Goal: Information Seeking & Learning: Learn about a topic

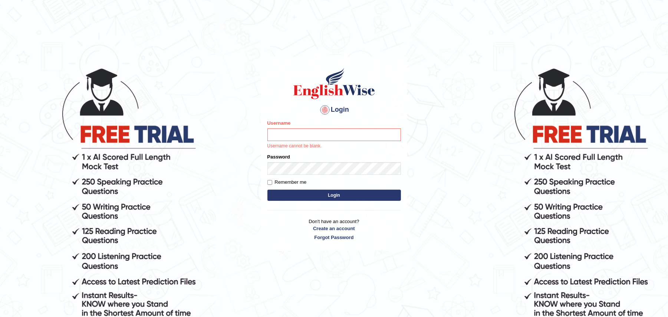
click at [304, 131] on input "Username" at bounding box center [333, 134] width 133 height 13
type input "Zehra123"
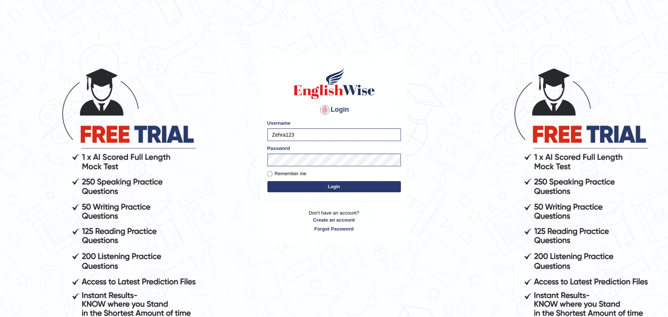
click at [329, 183] on button "Login" at bounding box center [333, 186] width 133 height 11
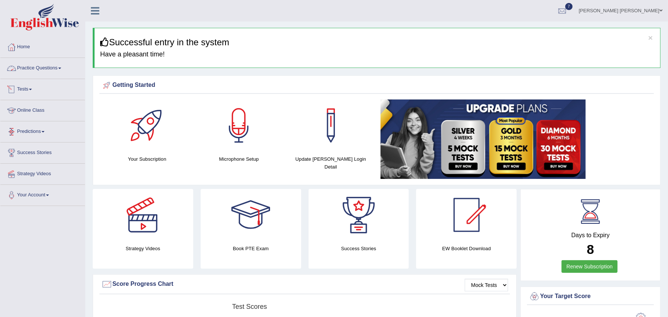
click at [48, 72] on link "Practice Questions" at bounding box center [42, 67] width 85 height 19
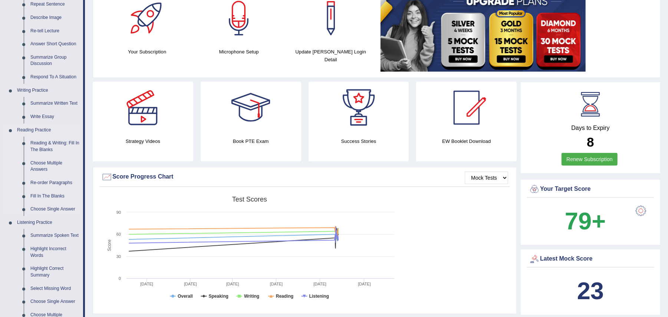
scroll to position [108, 0]
click at [46, 144] on link "Reading & Writing: Fill In The Blanks" at bounding box center [55, 146] width 56 height 20
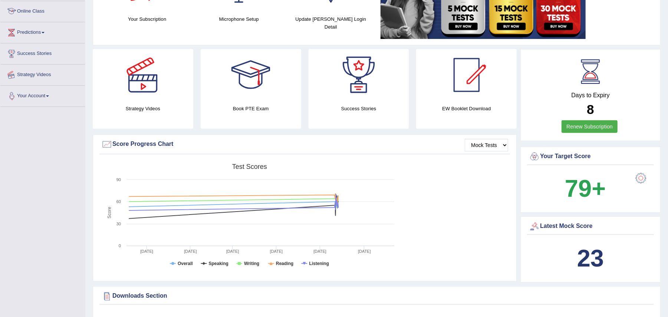
scroll to position [179, 0]
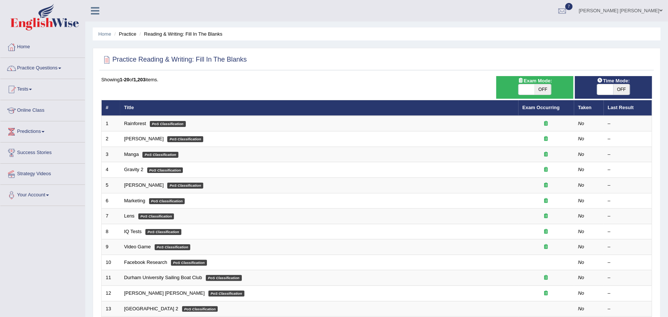
click at [546, 88] on span "OFF" at bounding box center [543, 89] width 16 height 10
checkbox input "true"
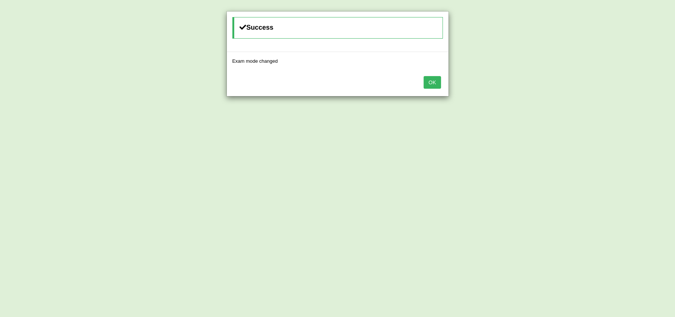
click at [429, 83] on button "OK" at bounding box center [432, 82] width 17 height 13
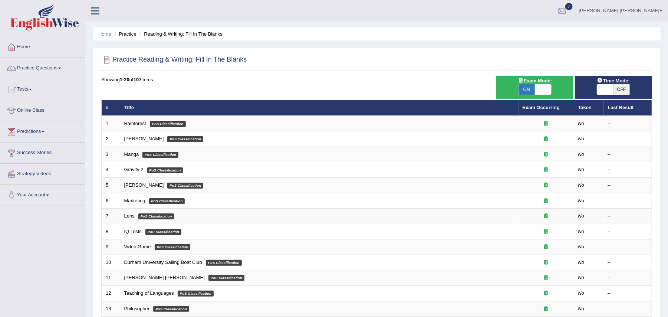
click at [622, 88] on span "OFF" at bounding box center [621, 89] width 16 height 10
checkbox input "true"
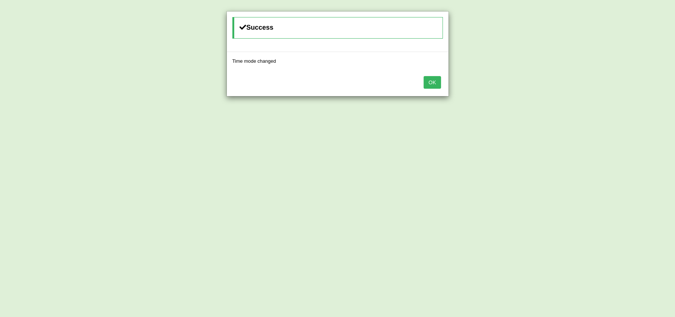
click at [428, 82] on button "OK" at bounding box center [432, 82] width 17 height 13
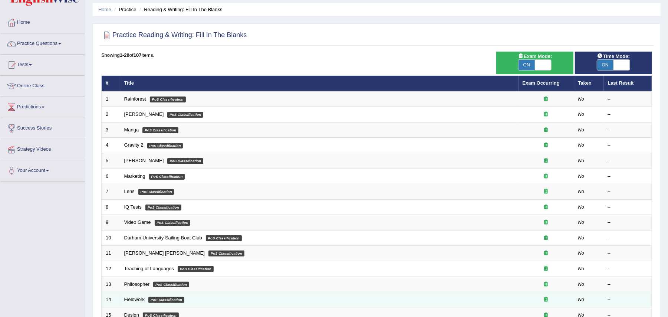
scroll to position [24, 0]
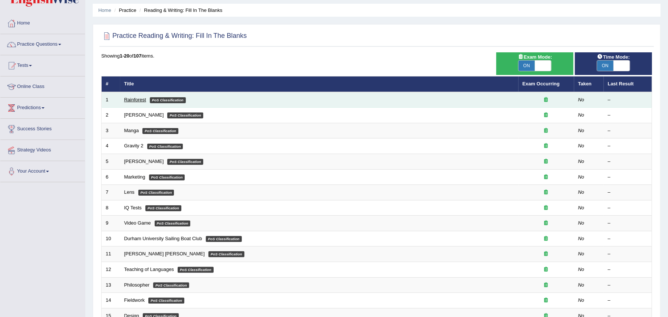
click at [140, 97] on link "Rainforest" at bounding box center [135, 100] width 22 height 6
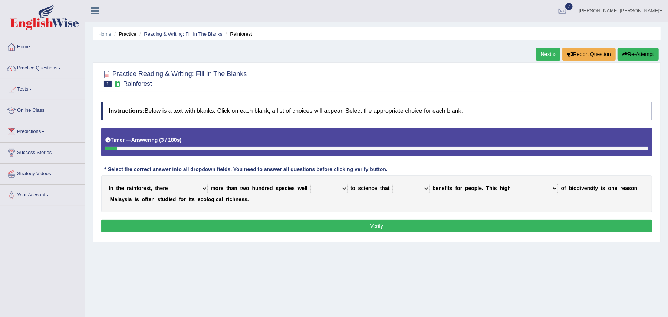
click at [202, 189] on select "have can be has is" at bounding box center [189, 188] width 37 height 9
select select "is"
click at [171, 185] on select "have can be has is" at bounding box center [189, 188] width 37 height 9
click at [344, 186] on select "knowing known knew know" at bounding box center [328, 188] width 37 height 9
select select "known"
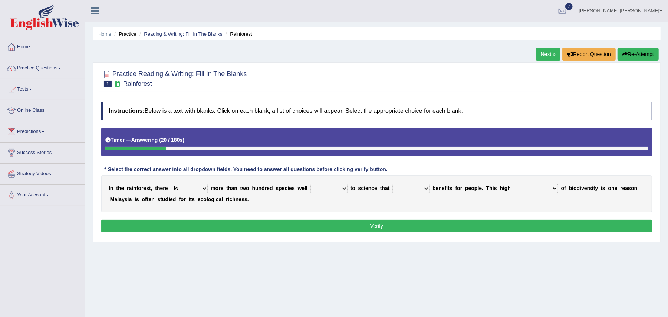
click at [310, 185] on select "knowing known knew know" at bounding box center [328, 188] width 37 height 9
click at [426, 189] on select "contain contained containing contains" at bounding box center [410, 188] width 37 height 9
click at [318, 187] on select "knowing known knew know" at bounding box center [328, 188] width 37 height 9
click at [182, 186] on select "have can be has is" at bounding box center [189, 188] width 37 height 9
click at [555, 187] on select "condensation conjunction continuity complexity" at bounding box center [536, 188] width 44 height 9
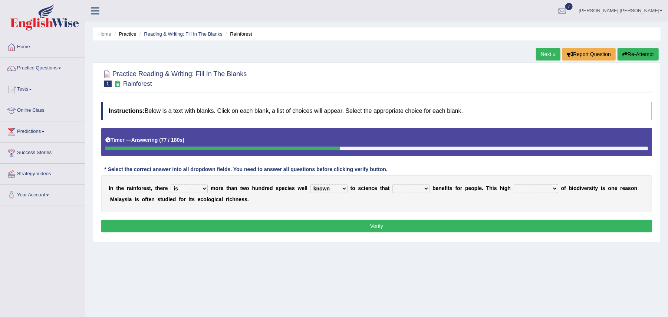
click at [425, 187] on select "contain contained containing contains" at bounding box center [410, 188] width 37 height 9
select select "contains"
click at [393, 185] on select "contain contained containing contains" at bounding box center [410, 188] width 37 height 9
click at [557, 188] on select "condensation conjunction continuity complexity" at bounding box center [536, 188] width 44 height 9
select select "continuity"
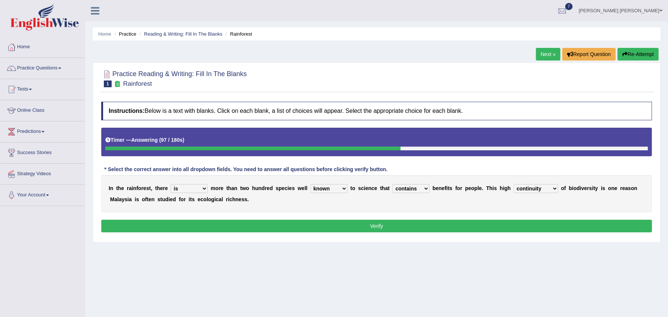
click at [515, 185] on select "condensation conjunction continuity complexity" at bounding box center [536, 188] width 44 height 9
click at [524, 229] on button "Verify" at bounding box center [376, 226] width 551 height 13
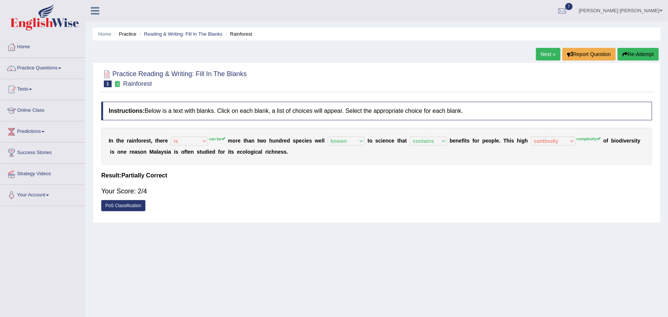
click at [545, 51] on link "Next »" at bounding box center [548, 54] width 24 height 13
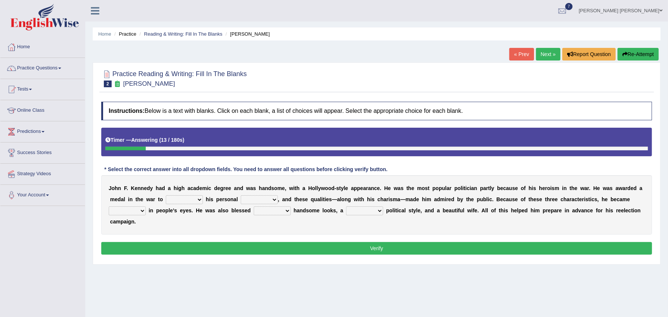
click at [197, 200] on select "prove show evidence upthrow" at bounding box center [184, 199] width 37 height 9
click at [267, 199] on select "passion courage charm liking" at bounding box center [259, 199] width 37 height 9
click at [198, 199] on select "prove show evidence upthrow" at bounding box center [184, 199] width 37 height 9
click at [266, 202] on select "passion courage charm liking" at bounding box center [259, 199] width 37 height 9
select select "courage"
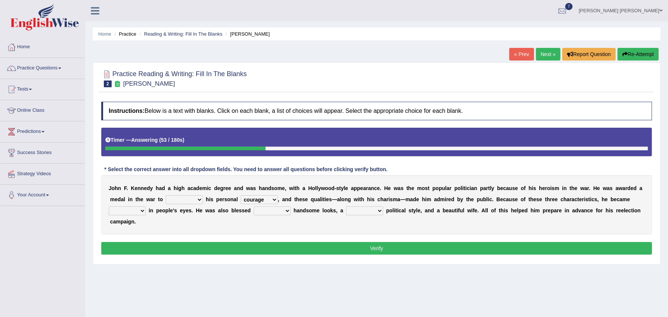
click at [241, 196] on select "passion courage charm liking" at bounding box center [259, 199] width 37 height 9
click at [199, 202] on select "prove show evidence upthrow" at bounding box center [184, 199] width 37 height 9
select select "show"
click at [166, 196] on select "prove show evidence upthrow" at bounding box center [184, 199] width 37 height 9
click at [138, 211] on select "iconic ironic identical impotent" at bounding box center [127, 210] width 37 height 9
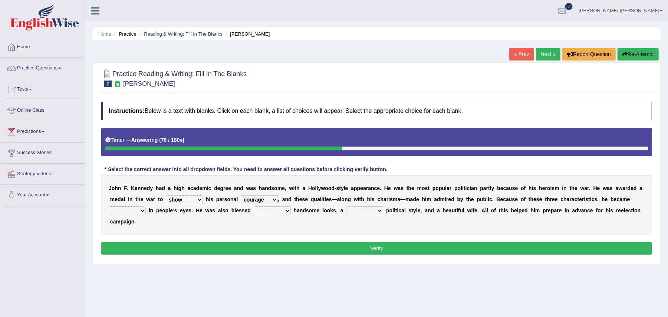
select select "iconic"
click at [109, 207] on select "iconic ironic identical impotent" at bounding box center [127, 210] width 37 height 9
click at [275, 211] on select "with in upon to" at bounding box center [272, 210] width 37 height 9
select select "with"
click at [254, 207] on select "with in upon to" at bounding box center [272, 210] width 37 height 9
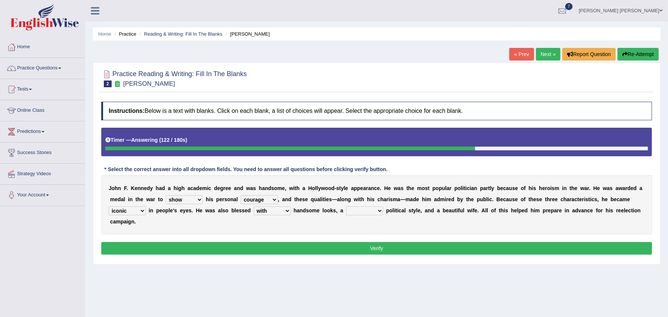
click at [368, 208] on select "mending mends mended mend" at bounding box center [364, 210] width 37 height 9
select select "mending"
click at [346, 207] on select "mending mends mended mend" at bounding box center [364, 210] width 37 height 9
click at [354, 247] on button "Verify" at bounding box center [376, 248] width 551 height 13
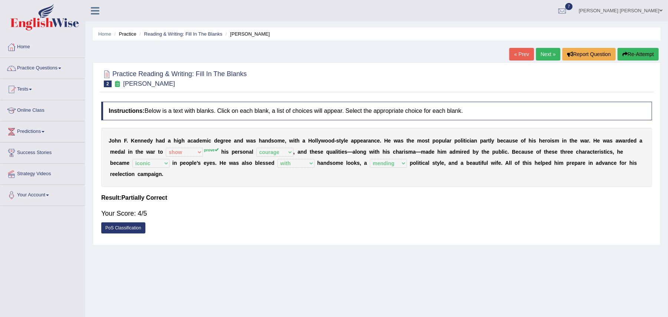
click at [546, 53] on link "Next »" at bounding box center [548, 54] width 24 height 13
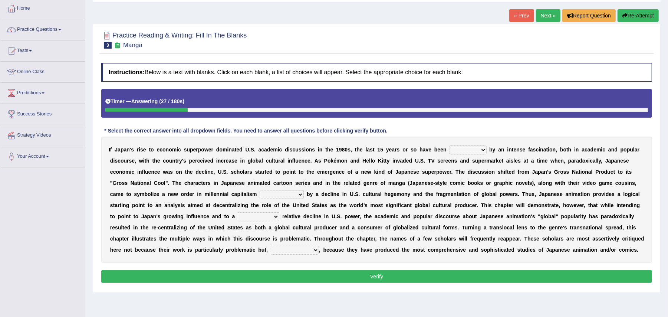
scroll to position [38, 0]
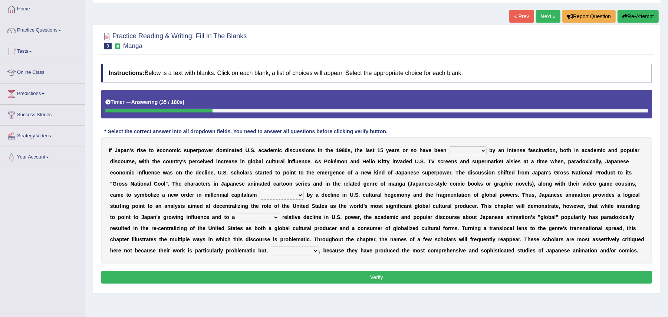
click at [476, 149] on select "marked dedicated made inspired" at bounding box center [467, 150] width 37 height 9
click at [531, 185] on b "s" at bounding box center [530, 184] width 3 height 6
click at [300, 199] on select "pocessed characterized opposed tangled" at bounding box center [282, 195] width 44 height 9
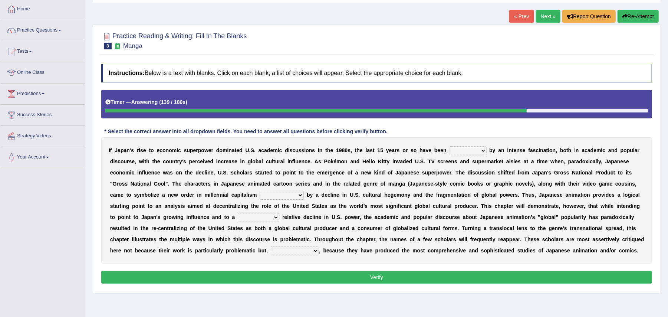
select select "characterized"
click at [260, 191] on select "pocessed characterized opposed tangled" at bounding box center [282, 195] width 44 height 9
click at [457, 149] on select "marked dedicated made inspired" at bounding box center [467, 150] width 37 height 9
select select "inspired"
click at [449, 147] on select "marked dedicated made inspired" at bounding box center [467, 150] width 37 height 9
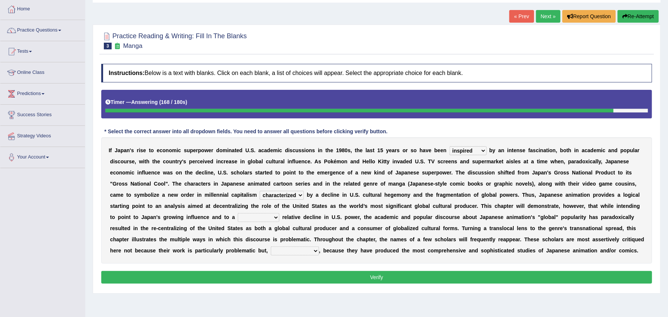
click at [263, 220] on select "concomitant discrete proportional legitimate" at bounding box center [259, 217] width 42 height 9
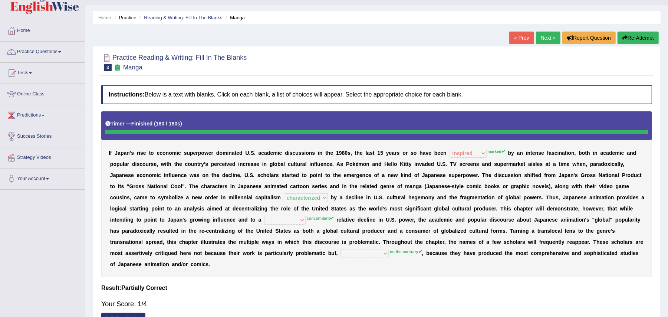
scroll to position [0, 0]
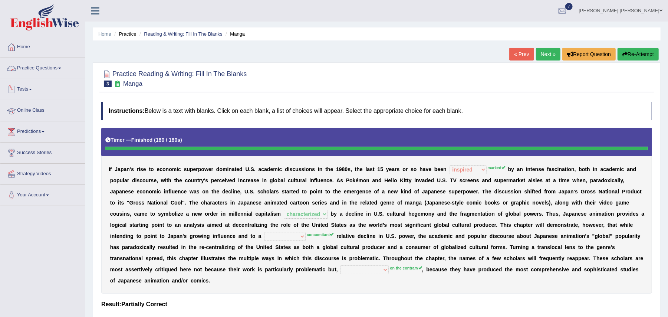
click at [33, 68] on link "Practice Questions" at bounding box center [42, 67] width 85 height 19
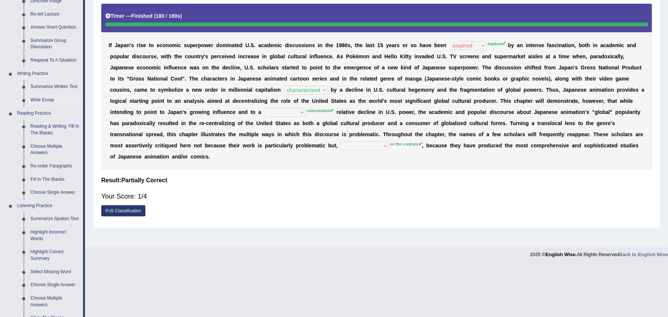
scroll to position [127, 0]
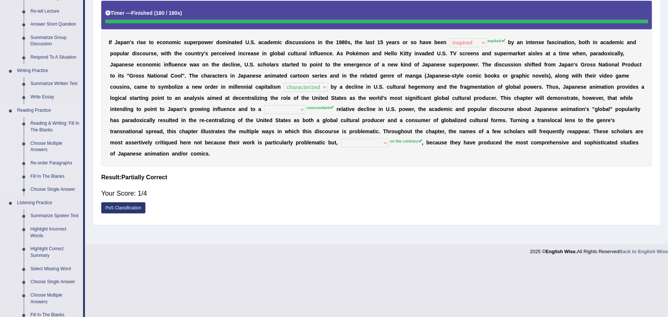
click at [54, 162] on link "Re-order Paragraphs" at bounding box center [55, 162] width 56 height 13
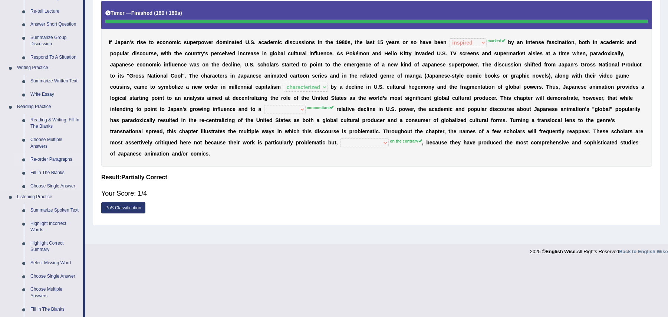
scroll to position [73, 0]
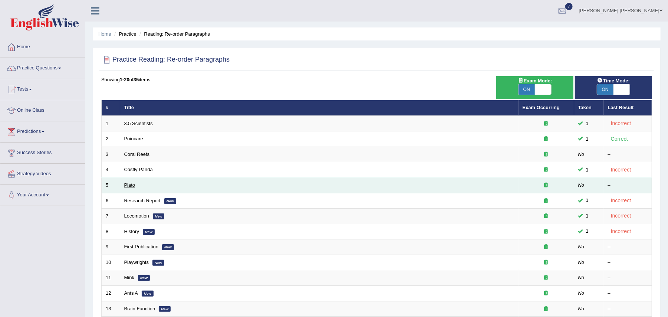
click at [129, 185] on link "Plato" at bounding box center [129, 185] width 11 height 6
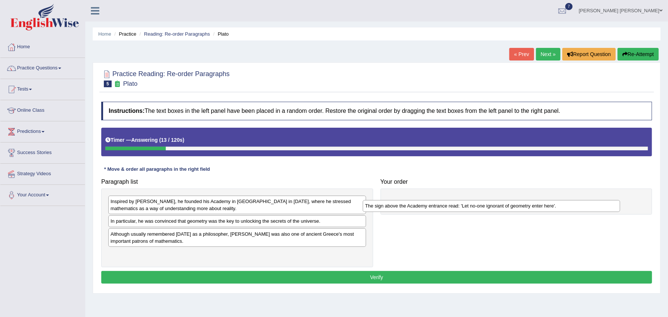
drag, startPoint x: 173, startPoint y: 225, endPoint x: 427, endPoint y: 209, distance: 254.9
click at [427, 209] on div "The sign above the Academy entrance read: 'Let no-one ignorant of geometry ente…" at bounding box center [491, 206] width 257 height 12
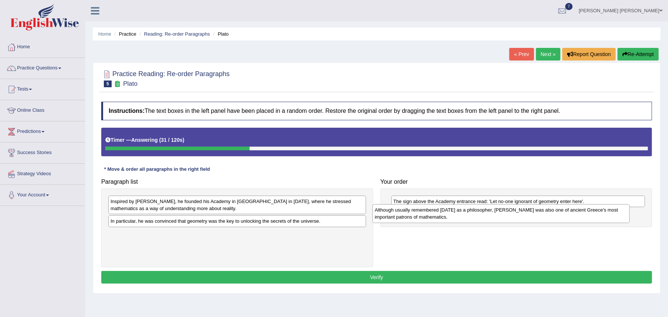
drag, startPoint x: 276, startPoint y: 243, endPoint x: 540, endPoint y: 218, distance: 265.1
click at [540, 218] on div "Although usually remembered today as a philosopher, Plato was also one of ancie…" at bounding box center [500, 213] width 257 height 19
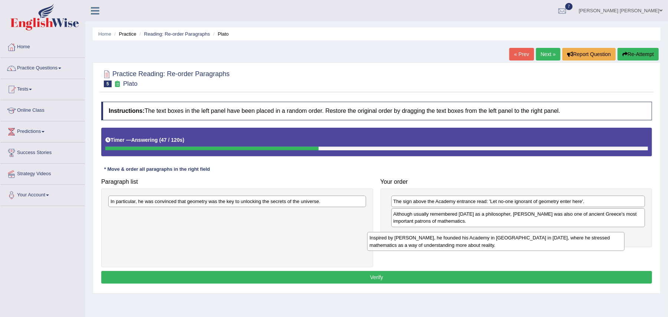
drag, startPoint x: 259, startPoint y: 214, endPoint x: 521, endPoint y: 251, distance: 265.0
click at [521, 251] on div "Inspired by Pythagoras, he founded his Academy in Athens in 387 BC, where he st…" at bounding box center [495, 241] width 257 height 19
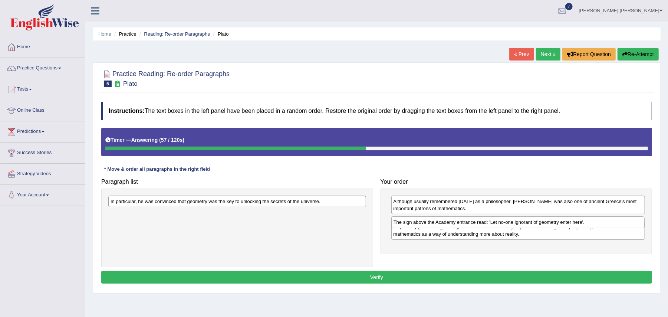
drag, startPoint x: 508, startPoint y: 204, endPoint x: 508, endPoint y: 224, distance: 20.8
click at [508, 224] on div "The sign above the Academy entrance read: 'Let no-one ignorant of geometry ente…" at bounding box center [518, 222] width 254 height 12
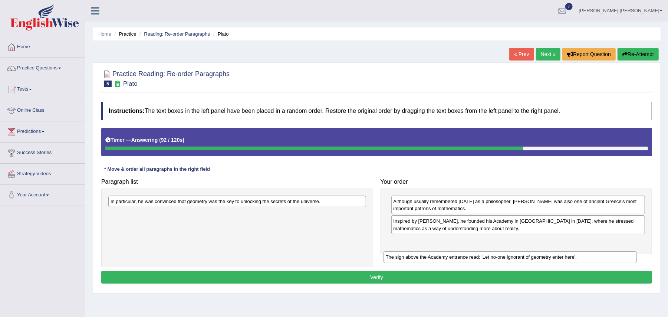
drag, startPoint x: 475, startPoint y: 221, endPoint x: 467, endPoint y: 257, distance: 36.4
click at [467, 257] on div "The sign above the Academy entrance read: 'Let no-one ignorant of geometry ente…" at bounding box center [510, 257] width 254 height 12
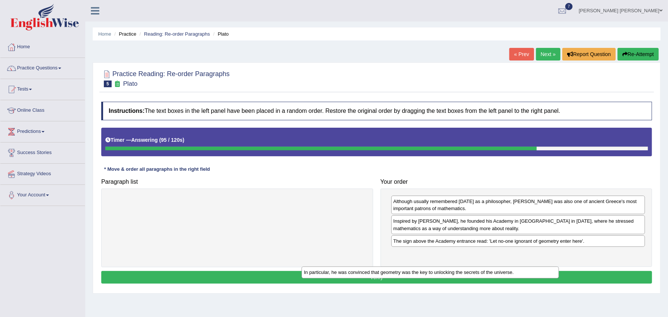
drag, startPoint x: 272, startPoint y: 204, endPoint x: 466, endPoint y: 270, distance: 205.8
click at [466, 270] on div "In particular, he was convinced that geometry was the key to unlocking the secr…" at bounding box center [429, 272] width 257 height 12
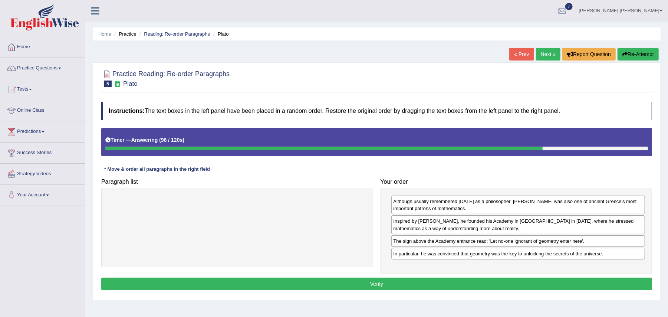
click at [456, 284] on button "Verify" at bounding box center [376, 283] width 551 height 13
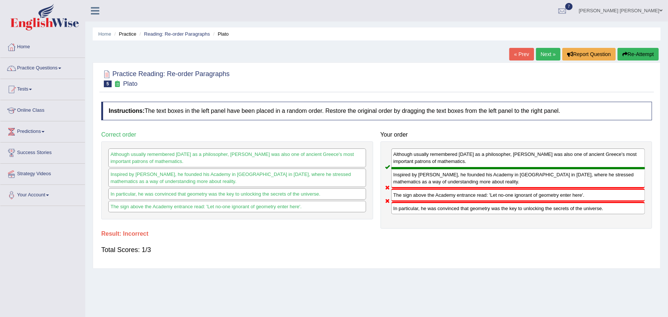
click at [537, 51] on link "Next »" at bounding box center [548, 54] width 24 height 13
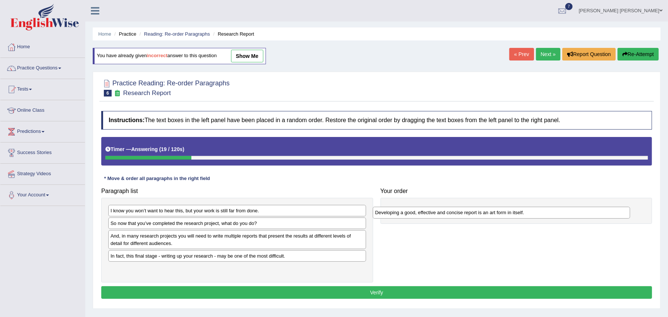
drag, startPoint x: 179, startPoint y: 238, endPoint x: 444, endPoint y: 214, distance: 265.5
click at [444, 214] on div "Developing a good, effective and concise report is an art form in itself." at bounding box center [501, 213] width 257 height 12
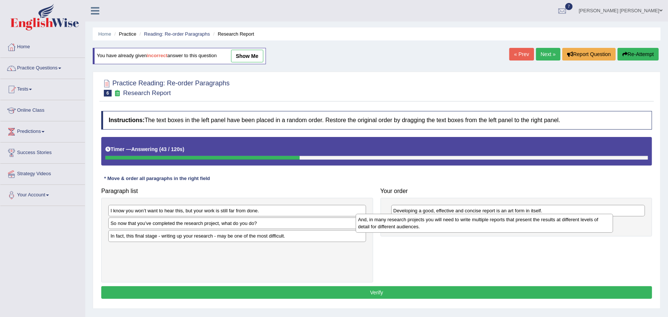
drag, startPoint x: 196, startPoint y: 243, endPoint x: 455, endPoint y: 226, distance: 259.7
click at [455, 226] on div "And, in many research projects you will need to write multiple reports that pre…" at bounding box center [484, 223] width 257 height 19
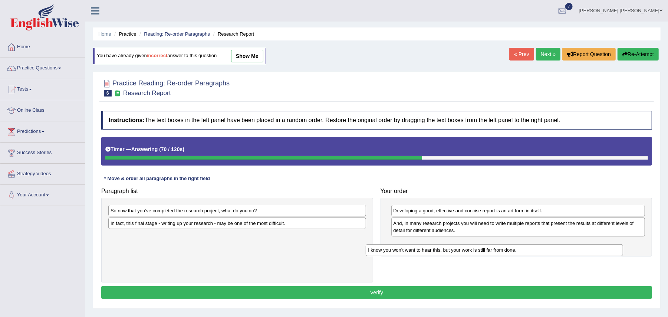
drag, startPoint x: 267, startPoint y: 211, endPoint x: 524, endPoint y: 251, distance: 260.3
click at [524, 251] on div "I know you won’t want to hear this, but your work is still far from done." at bounding box center [494, 250] width 257 height 12
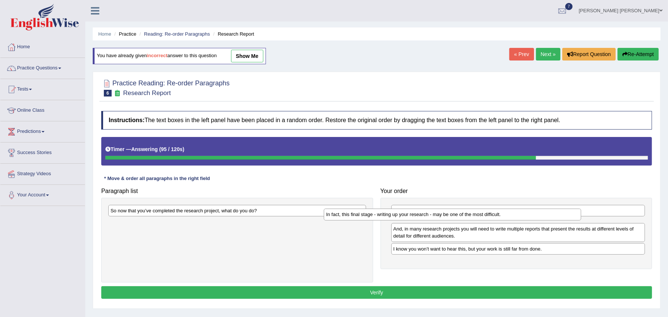
drag, startPoint x: 236, startPoint y: 229, endPoint x: 490, endPoint y: 228, distance: 254.0
click at [489, 220] on div "In fact, this final stage - writing up your research - may be one of the most d…" at bounding box center [452, 214] width 257 height 12
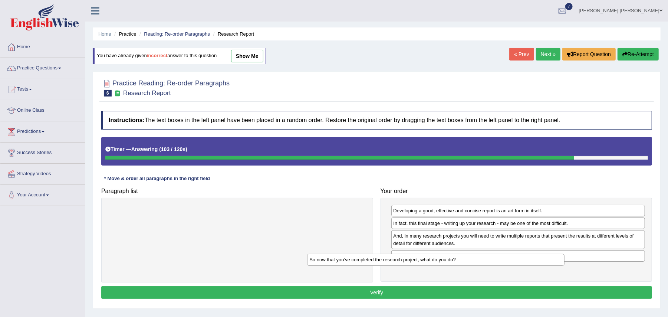
drag, startPoint x: 305, startPoint y: 212, endPoint x: 522, endPoint y: 266, distance: 224.2
click at [520, 266] on div "So now that you’ve completed the research project, what do you do?" at bounding box center [435, 260] width 257 height 12
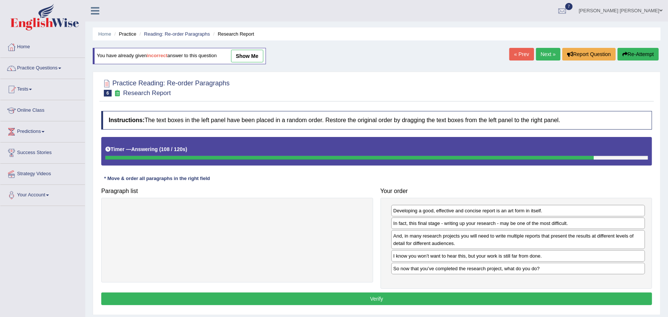
click at [506, 304] on button "Verify" at bounding box center [376, 298] width 551 height 13
